Goal: Find specific page/section: Find specific page/section

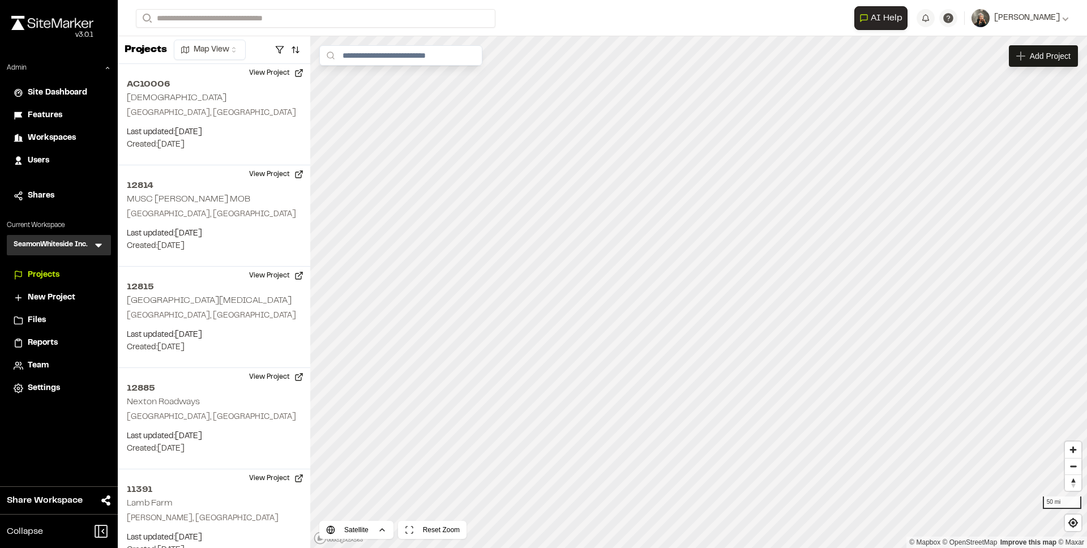
click at [42, 162] on span "Users" at bounding box center [39, 161] width 22 height 12
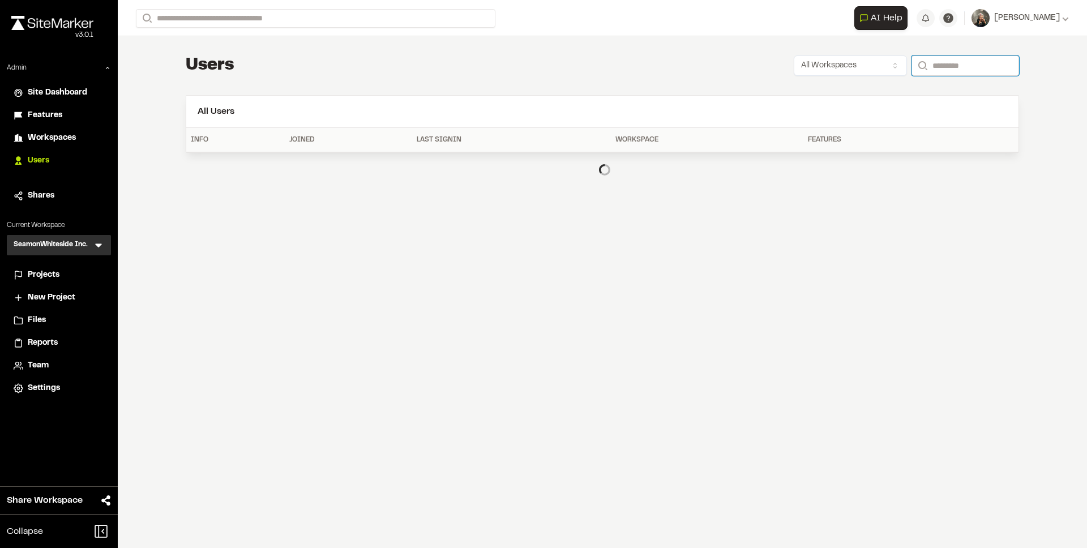
click at [932, 67] on input "Search" at bounding box center [965, 65] width 108 height 20
type input "**********"
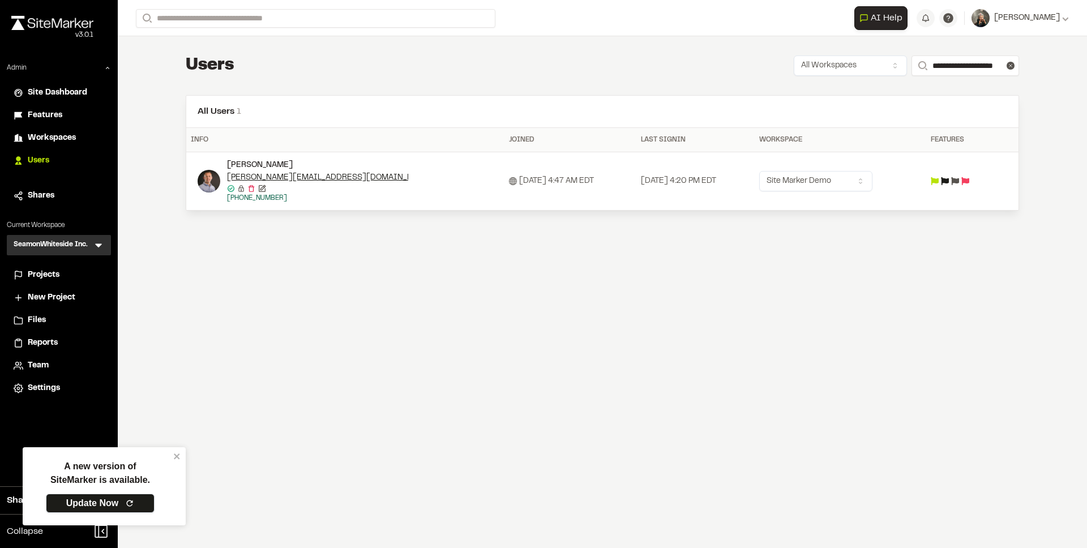
click at [136, 500] on link "Update Now" at bounding box center [100, 503] width 109 height 19
